Goal: Information Seeking & Learning: Check status

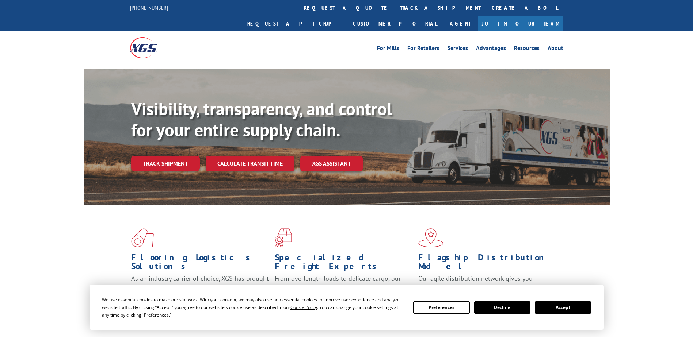
click at [394, 6] on link "track a shipment" at bounding box center [440, 8] width 92 height 16
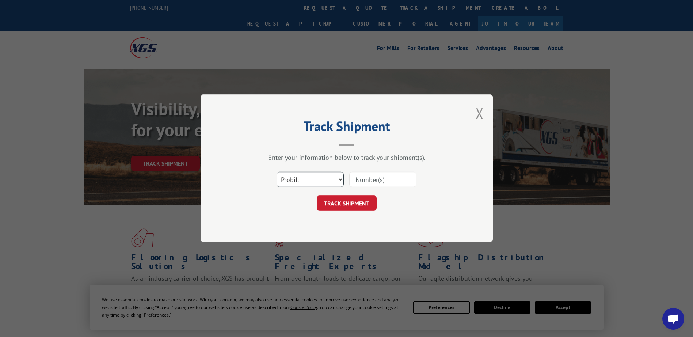
drag, startPoint x: 308, startPoint y: 183, endPoint x: 304, endPoint y: 187, distance: 5.7
click at [308, 183] on select "Select category... Probill BOL PO" at bounding box center [309, 179] width 67 height 15
click at [276, 172] on select "Select category... Probill BOL PO" at bounding box center [309, 179] width 67 height 15
drag, startPoint x: 308, startPoint y: 182, endPoint x: 305, endPoint y: 189, distance: 7.1
click at [305, 187] on select "Select category... Probill BOL PO" at bounding box center [309, 179] width 67 height 15
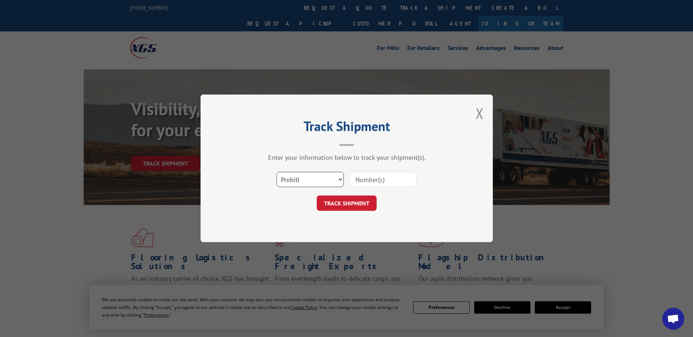
select select "bol"
click at [276, 172] on select "Select category... Probill BOL PO" at bounding box center [309, 179] width 67 height 15
click at [373, 177] on input at bounding box center [382, 179] width 67 height 15
click at [382, 179] on input at bounding box center [382, 179] width 67 height 15
type input "2855392"
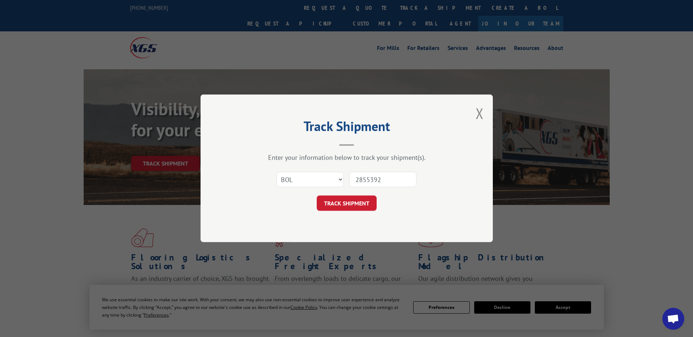
click at [350, 213] on div "Track Shipment Enter your information below to track your shipment(s). Select c…" at bounding box center [347, 169] width 292 height 148
drag, startPoint x: 352, startPoint y: 203, endPoint x: 369, endPoint y: 198, distance: 16.8
click at [353, 202] on button "TRACK SHIPMENT" at bounding box center [347, 203] width 60 height 15
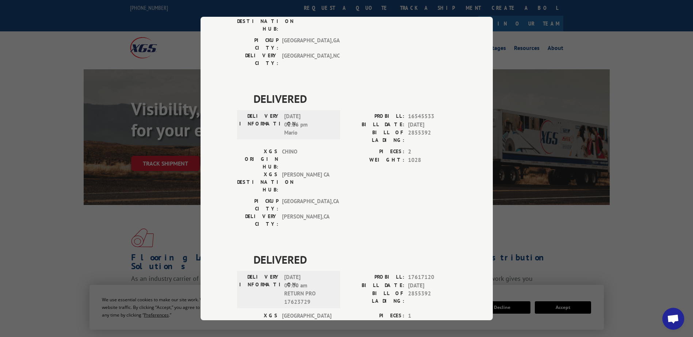
scroll to position [153, 0]
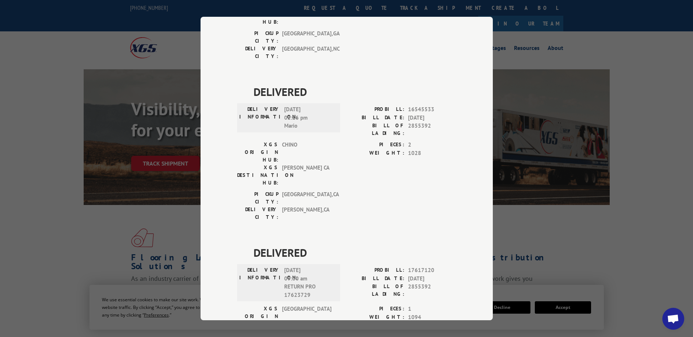
click at [295, 267] on span "09/22/2025 09:00 am RETURN PRO 17623729" at bounding box center [308, 283] width 49 height 33
copy span "17623729"
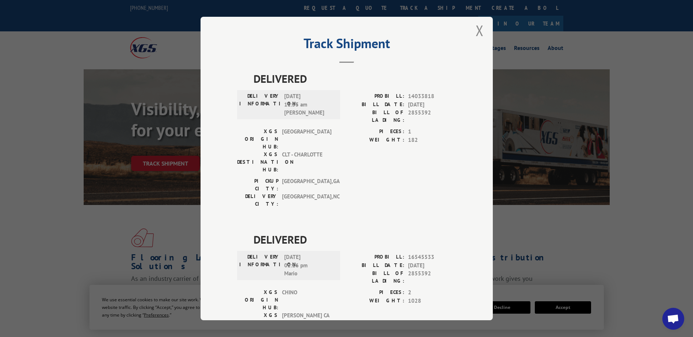
scroll to position [0, 0]
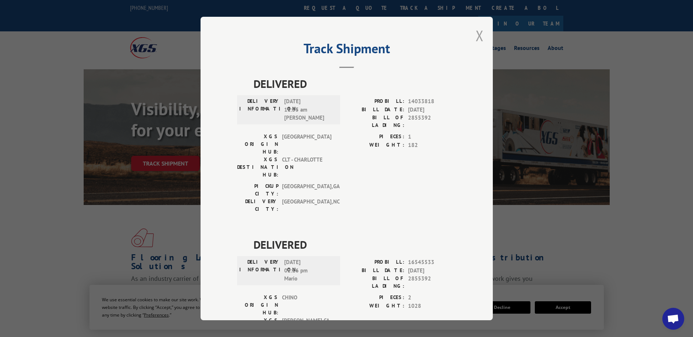
click at [476, 38] on button "Close modal" at bounding box center [480, 35] width 8 height 19
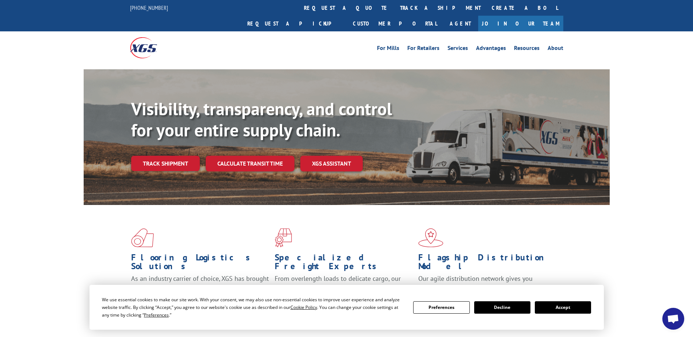
click at [394, 7] on link "track a shipment" at bounding box center [440, 8] width 92 height 16
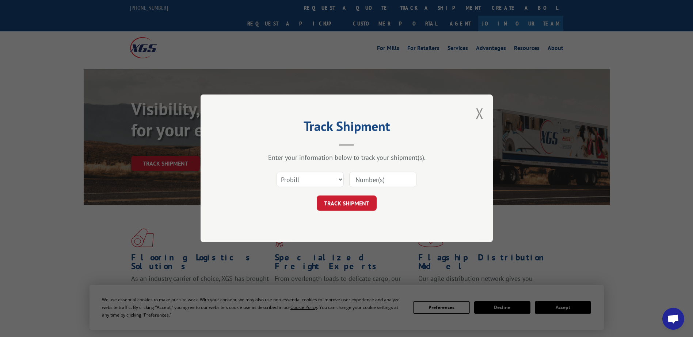
click at [368, 180] on input at bounding box center [382, 179] width 67 height 15
paste input "17623729"
type input "17623729"
click at [349, 202] on button "TRACK SHIPMENT" at bounding box center [347, 203] width 60 height 15
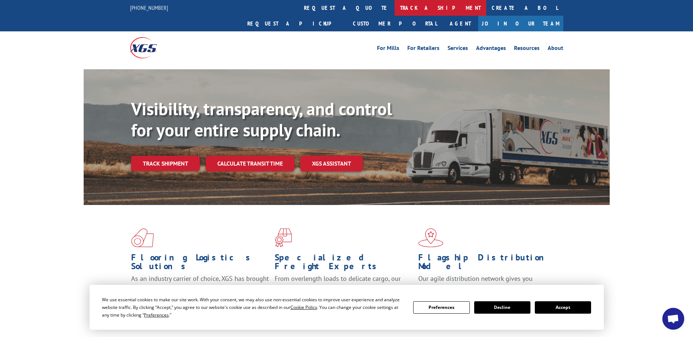
click at [394, 10] on link "track a shipment" at bounding box center [440, 8] width 92 height 16
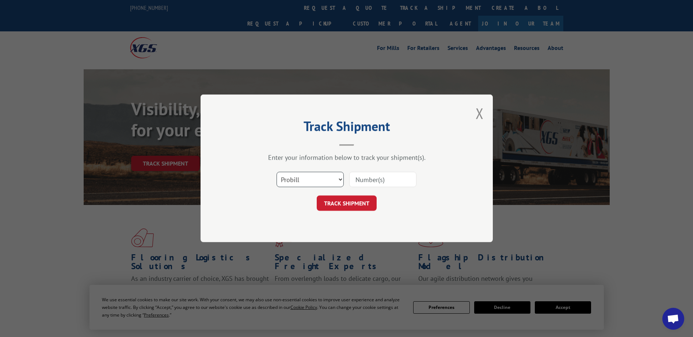
drag, startPoint x: 312, startPoint y: 183, endPoint x: 310, endPoint y: 188, distance: 5.4
click at [312, 183] on select "Select category... Probill BOL PO" at bounding box center [309, 179] width 67 height 15
select select "bol"
click at [276, 172] on select "Select category... Probill BOL PO" at bounding box center [309, 179] width 67 height 15
click at [372, 182] on input at bounding box center [382, 179] width 67 height 15
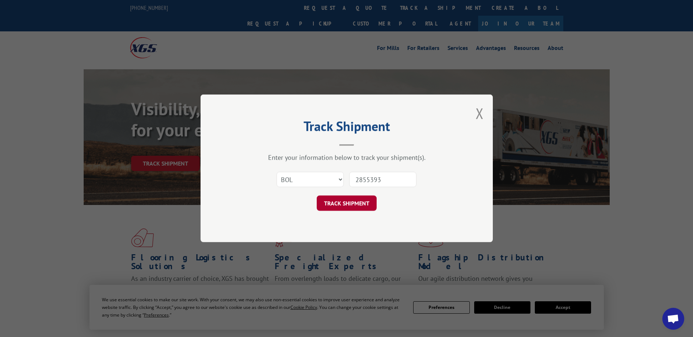
type input "2855393"
click at [354, 203] on button "TRACK SHIPMENT" at bounding box center [347, 203] width 60 height 15
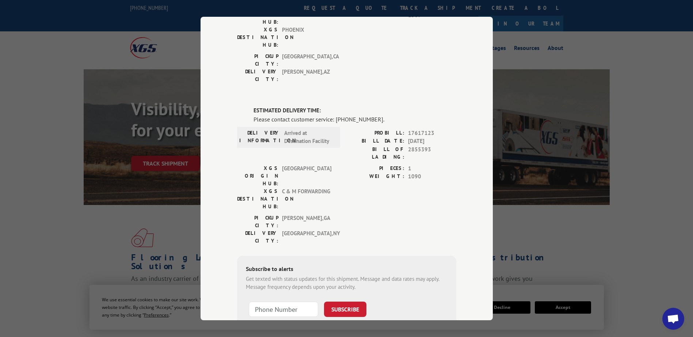
scroll to position [94, 0]
